Goal: Entertainment & Leisure: Consume media (video, audio)

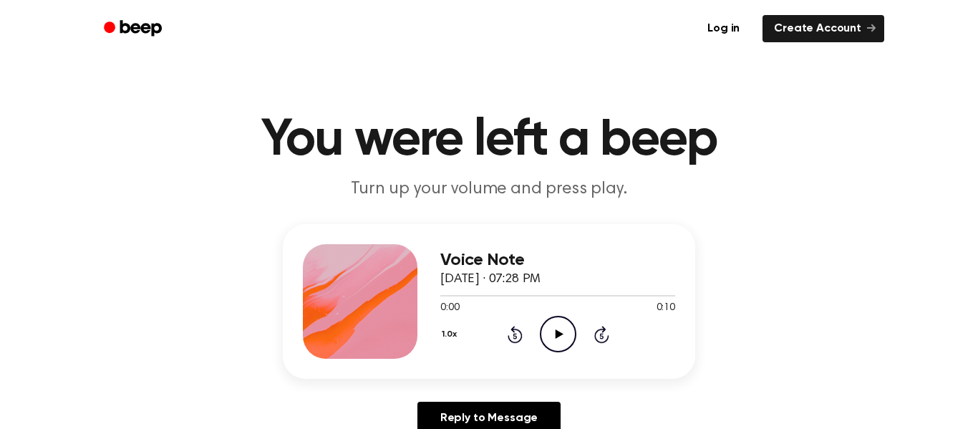
click at [561, 339] on icon "Play Audio" at bounding box center [558, 334] width 37 height 37
click at [562, 339] on icon "Pause Audio" at bounding box center [558, 334] width 37 height 37
click at [558, 335] on icon at bounding box center [559, 333] width 8 height 9
click at [557, 335] on icon at bounding box center [559, 333] width 8 height 9
click at [557, 334] on icon at bounding box center [559, 333] width 8 height 9
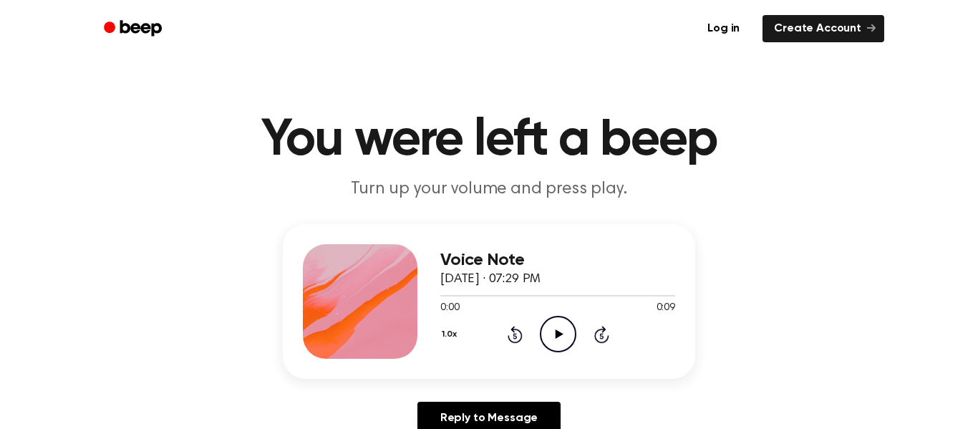
click at [559, 337] on icon at bounding box center [559, 333] width 8 height 9
click at [559, 335] on icon at bounding box center [559, 333] width 8 height 9
click at [516, 339] on icon "Rewind 5 seconds" at bounding box center [515, 334] width 16 height 19
click at [557, 332] on icon "Pause Audio" at bounding box center [558, 334] width 37 height 37
click at [510, 335] on icon "Rewind 5 seconds" at bounding box center [515, 334] width 16 height 19
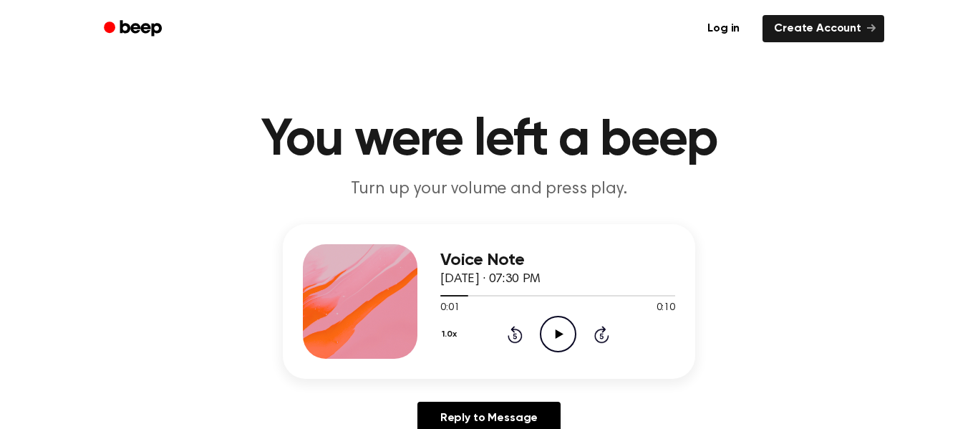
click at [556, 330] on icon at bounding box center [559, 333] width 8 height 9
click at [559, 336] on icon at bounding box center [558, 333] width 6 height 9
click at [510, 335] on icon "Rewind 5 seconds" at bounding box center [515, 334] width 16 height 19
click at [555, 334] on icon "Play Audio" at bounding box center [558, 334] width 37 height 37
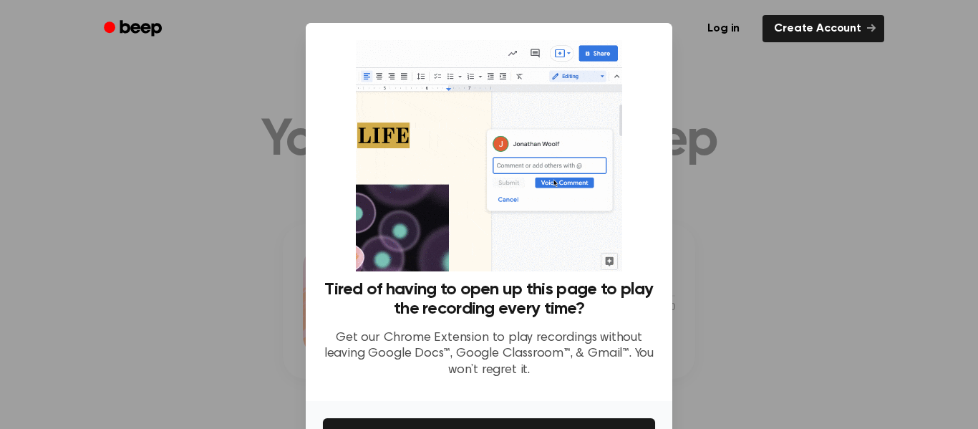
click at [653, 37] on ul "Log in Create Account" at bounding box center [535, 28] width 698 height 33
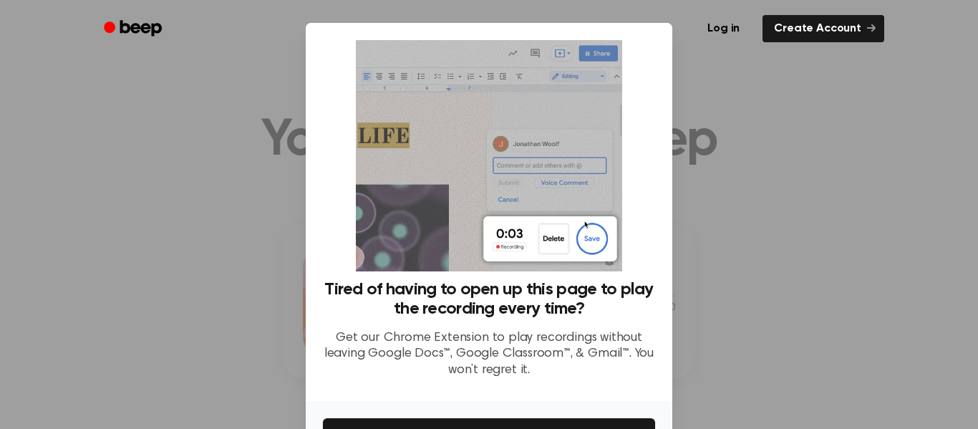
click at [777, 172] on div at bounding box center [489, 214] width 978 height 429
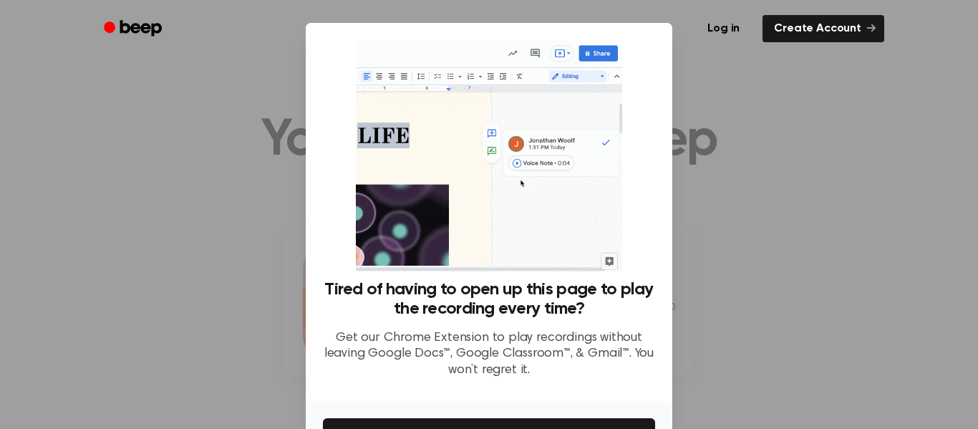
click at [777, 172] on div at bounding box center [489, 214] width 978 height 429
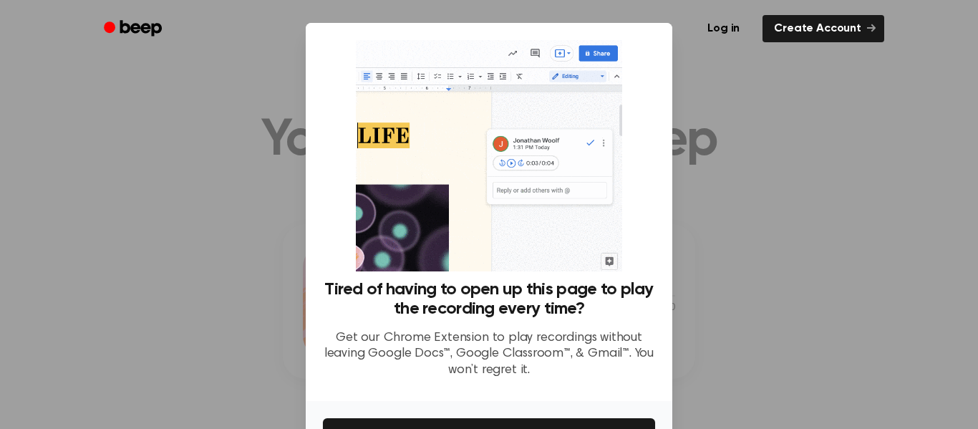
click at [777, 172] on div at bounding box center [489, 214] width 978 height 429
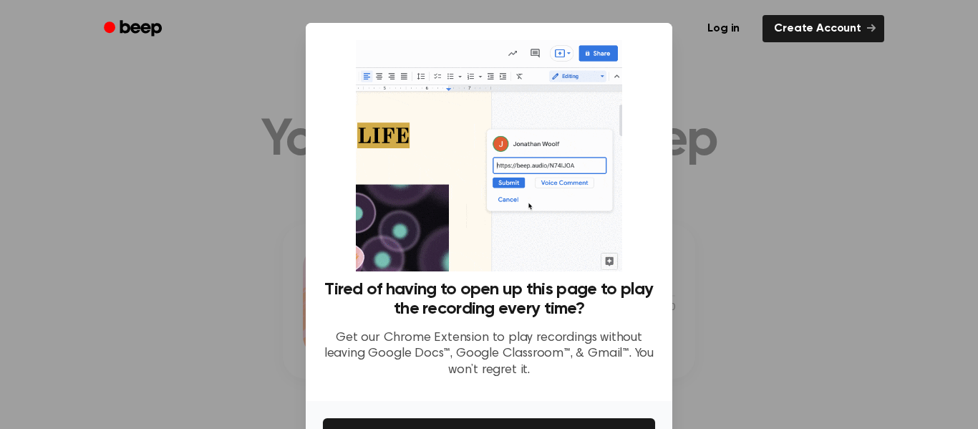
click at [777, 172] on div at bounding box center [489, 214] width 978 height 429
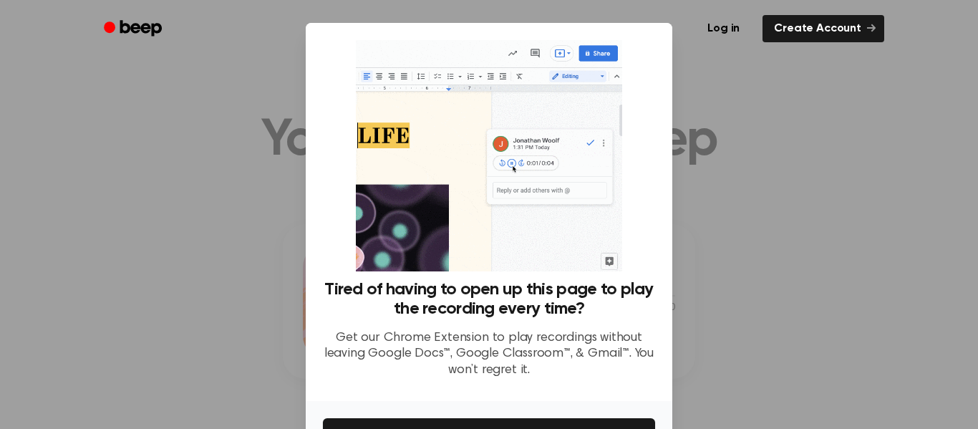
click at [275, 329] on div at bounding box center [489, 214] width 978 height 429
click at [782, 277] on div at bounding box center [489, 214] width 978 height 429
click at [502, 144] on img at bounding box center [489, 155] width 266 height 231
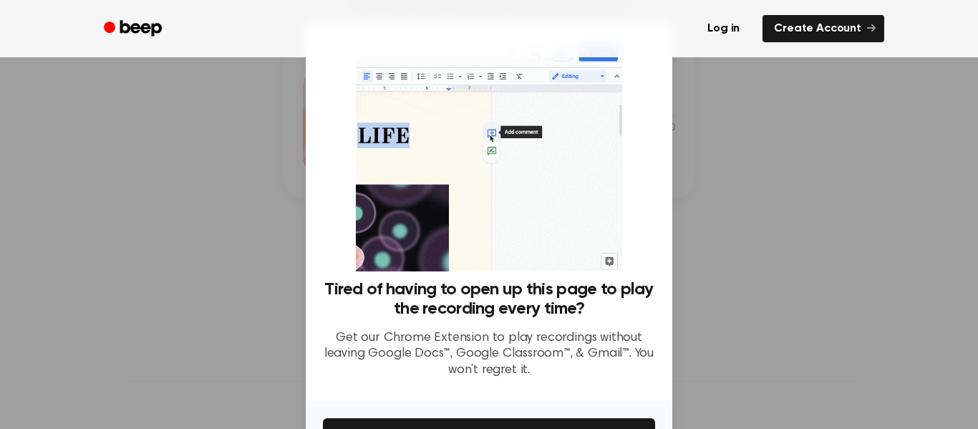
scroll to position [155, 0]
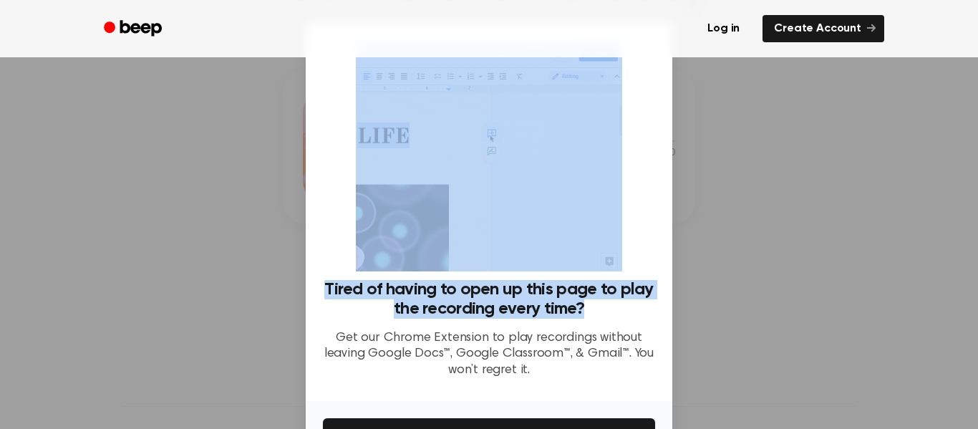
drag, startPoint x: 667, startPoint y: 191, endPoint x: 670, endPoint y: 300, distance: 109.6
click at [670, 300] on div "Tired of having to open up this page to play the recording every time? Get our …" at bounding box center [489, 212] width 367 height 378
click at [649, 296] on h3 "Tired of having to open up this page to play the recording every time?" at bounding box center [489, 299] width 332 height 39
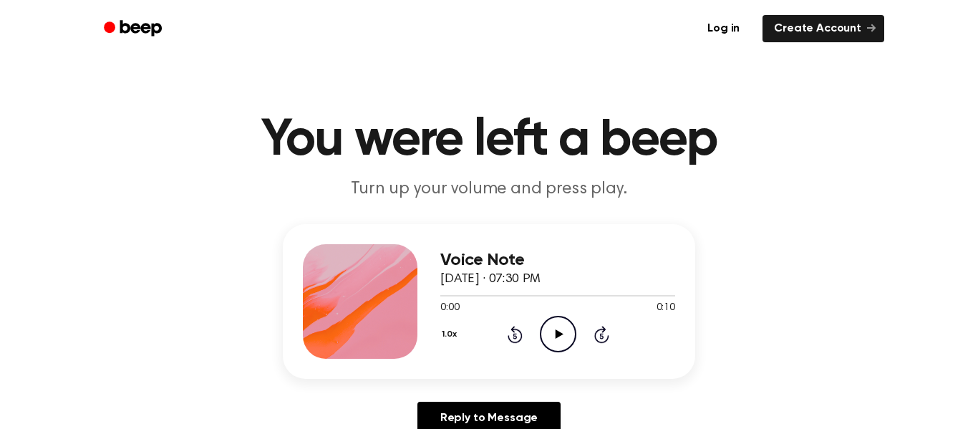
click at [557, 332] on icon at bounding box center [559, 333] width 8 height 9
click at [562, 336] on icon "Play Audio" at bounding box center [558, 334] width 37 height 37
click at [559, 334] on icon at bounding box center [559, 333] width 8 height 9
click at [560, 334] on icon at bounding box center [559, 333] width 8 height 9
click at [563, 324] on icon "Play Audio" at bounding box center [558, 334] width 37 height 37
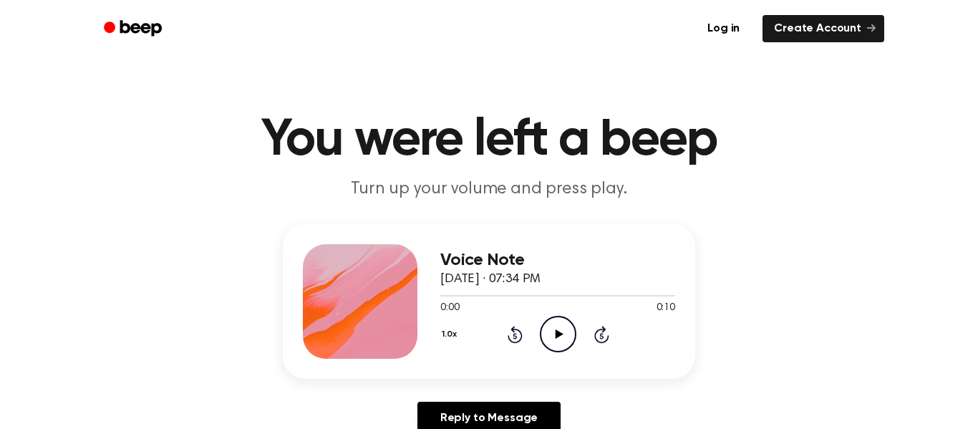
click at [566, 328] on icon "Play Audio" at bounding box center [558, 334] width 37 height 37
click at [568, 329] on icon "Play Audio" at bounding box center [558, 334] width 37 height 37
click at [565, 340] on icon "Play Audio" at bounding box center [558, 334] width 37 height 37
click at [560, 334] on icon at bounding box center [559, 333] width 8 height 9
click at [557, 350] on icon "Play Audio" at bounding box center [558, 334] width 37 height 37
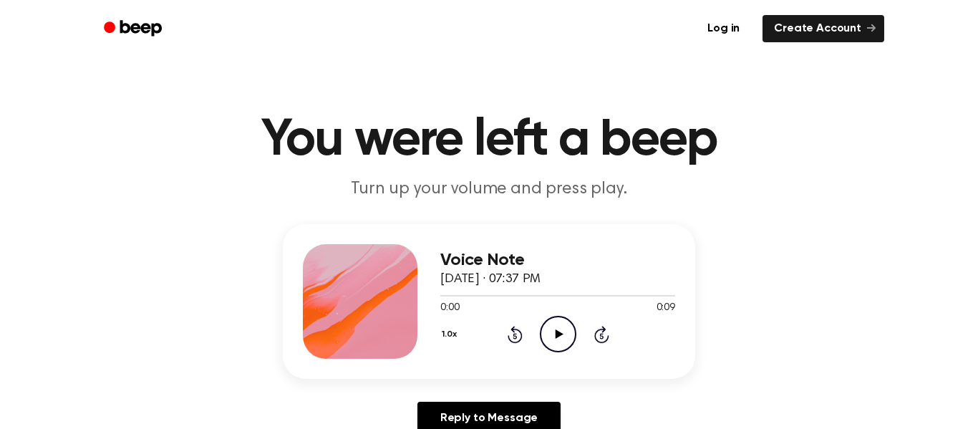
click at [555, 337] on icon at bounding box center [559, 333] width 8 height 9
